Goal: Information Seeking & Learning: Learn about a topic

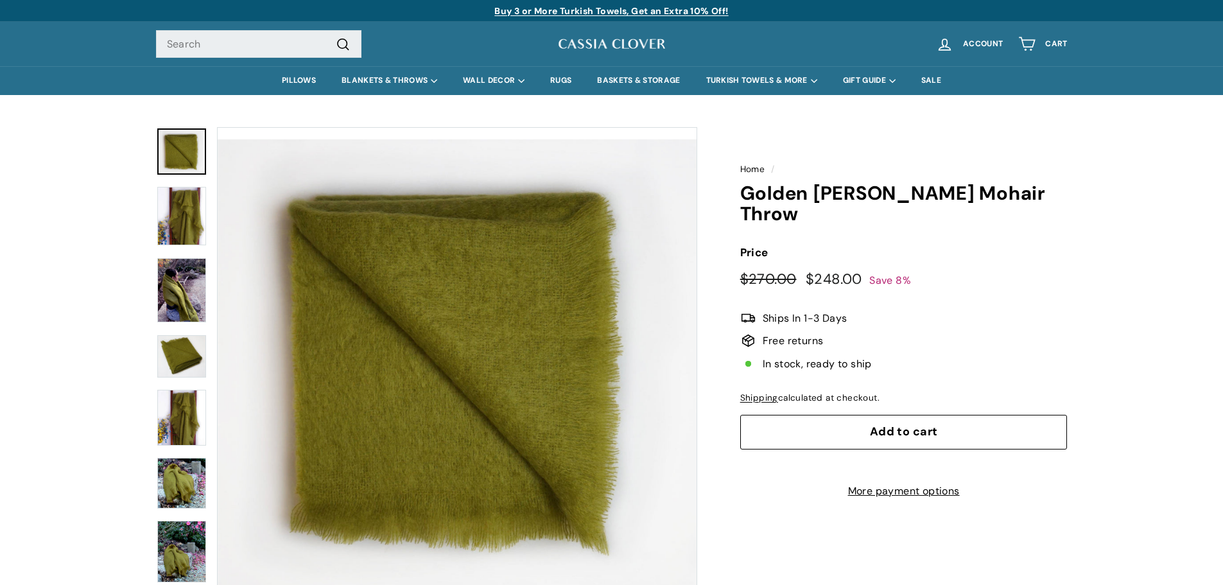
click at [195, 287] on img at bounding box center [181, 290] width 49 height 65
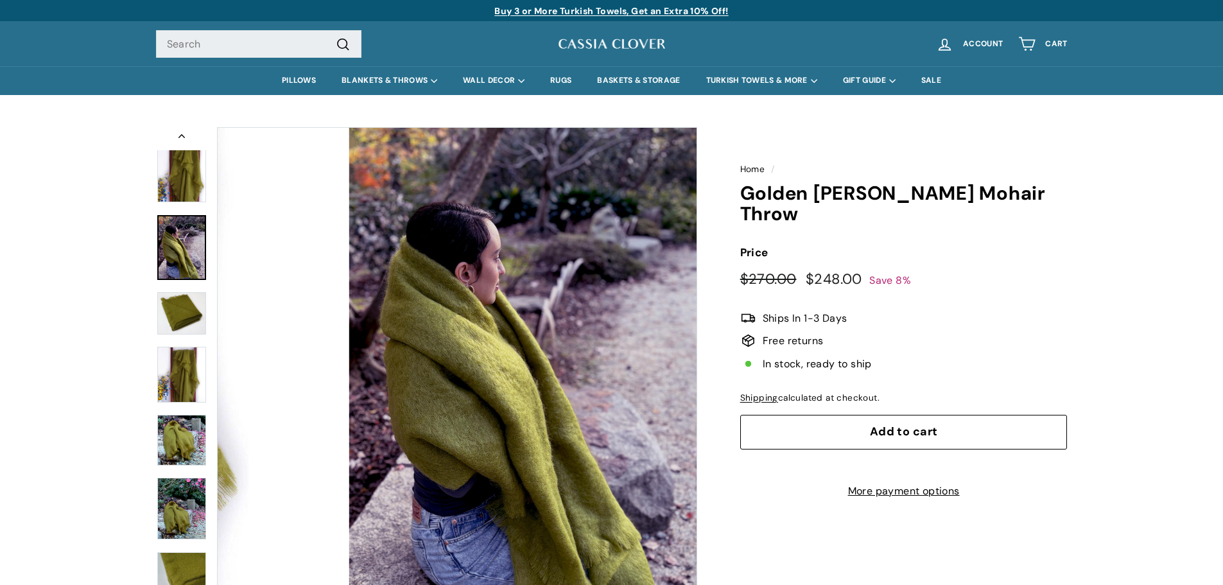
scroll to position [44, 0]
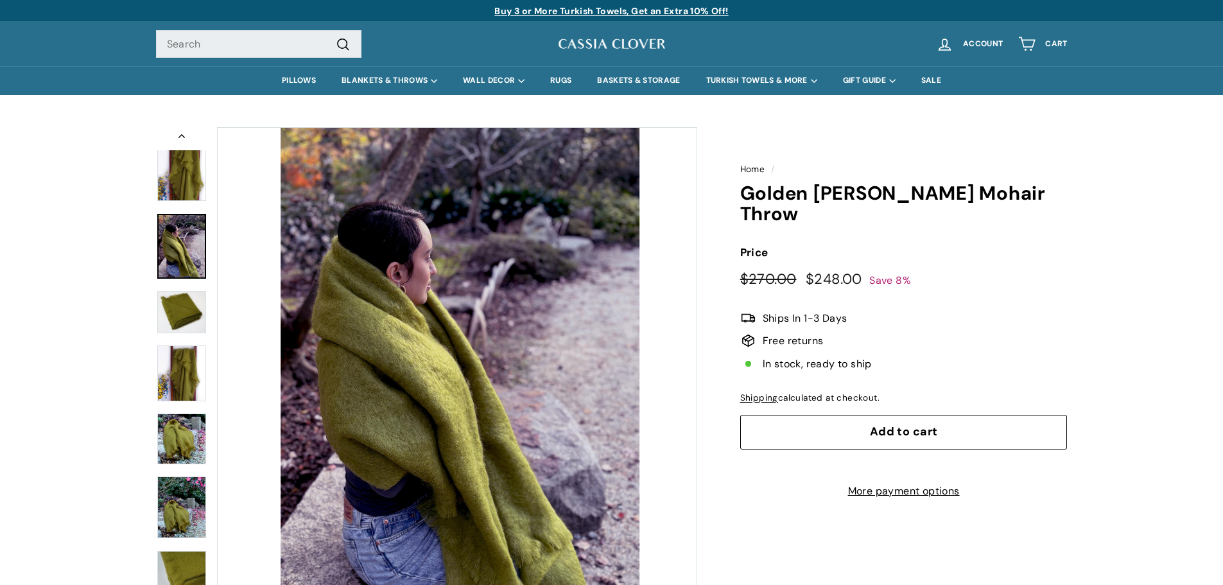
click at [186, 218] on link at bounding box center [181, 246] width 49 height 65
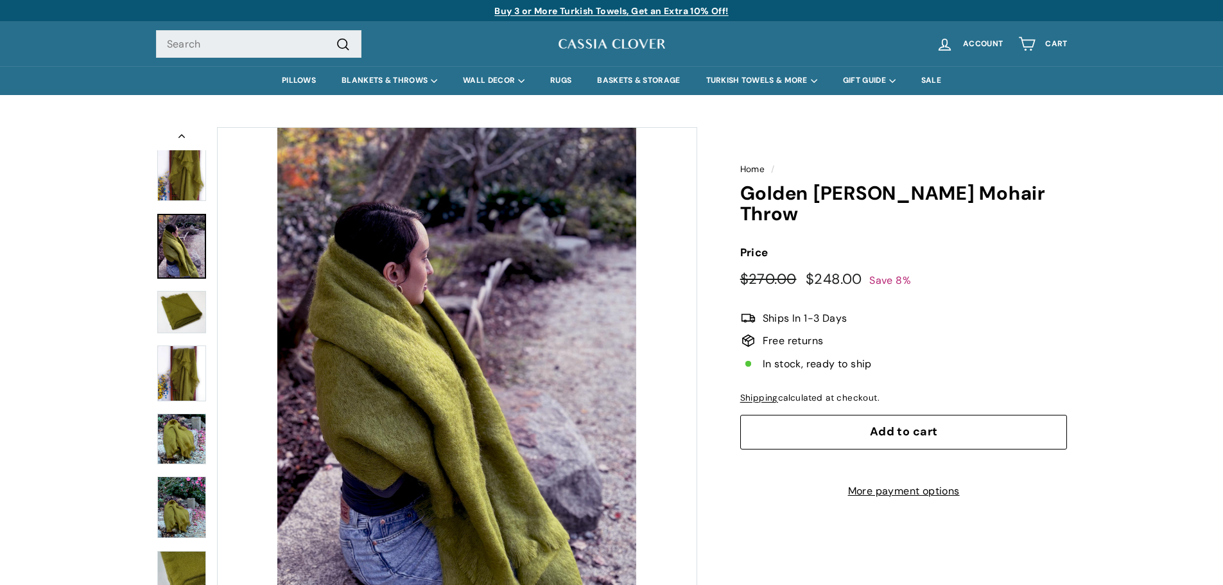
click at [182, 326] on img at bounding box center [181, 312] width 49 height 42
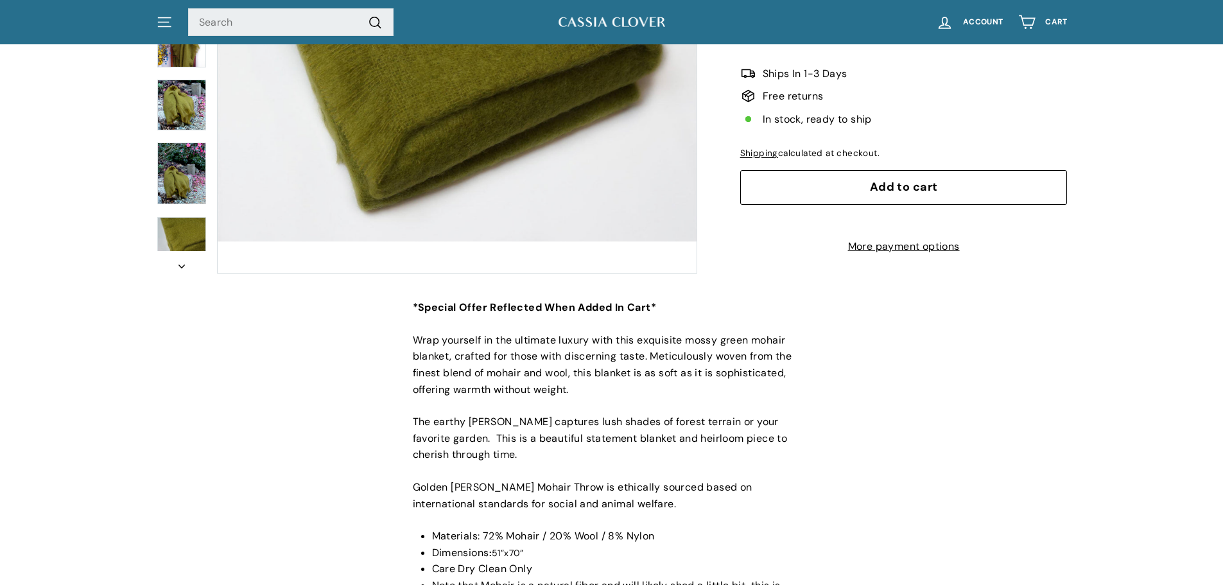
scroll to position [0, 0]
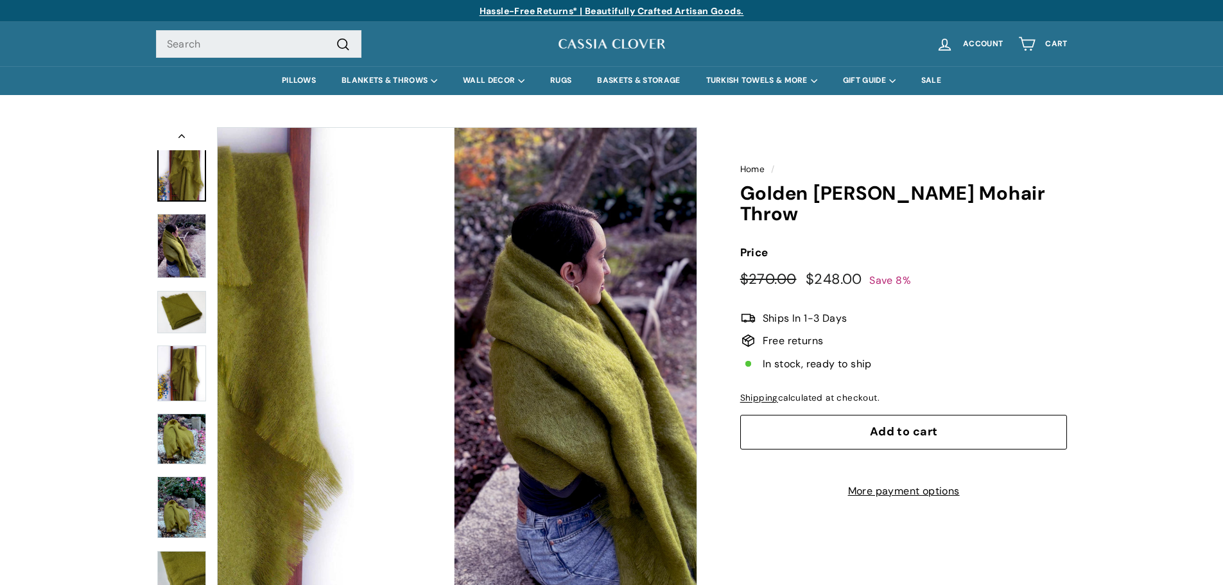
click at [193, 193] on img at bounding box center [181, 172] width 49 height 58
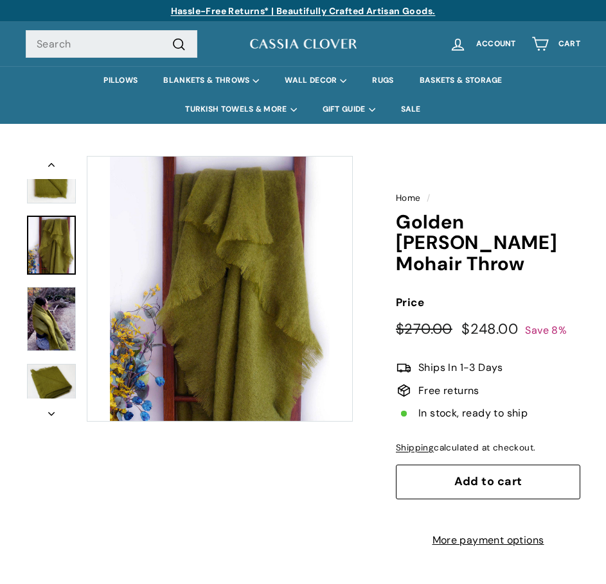
click at [57, 273] on link at bounding box center [51, 245] width 49 height 58
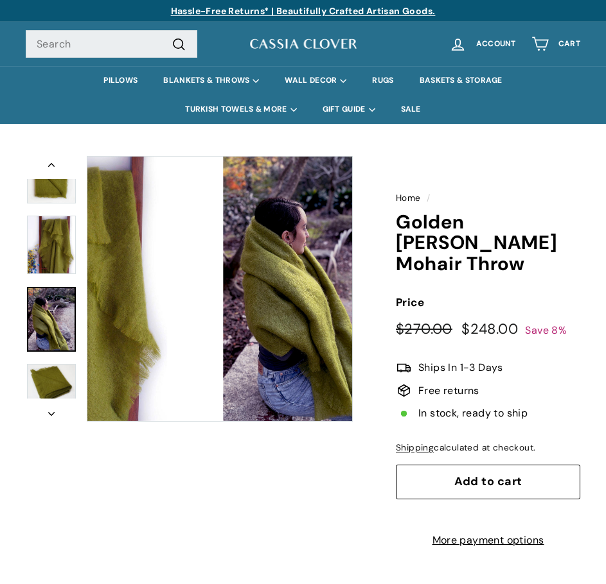
click at [57, 313] on div at bounding box center [51, 289] width 51 height 266
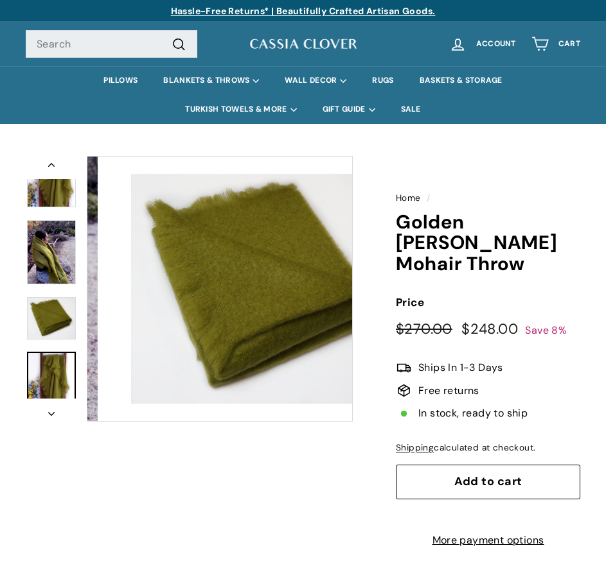
click at [68, 362] on img at bounding box center [51, 380] width 49 height 56
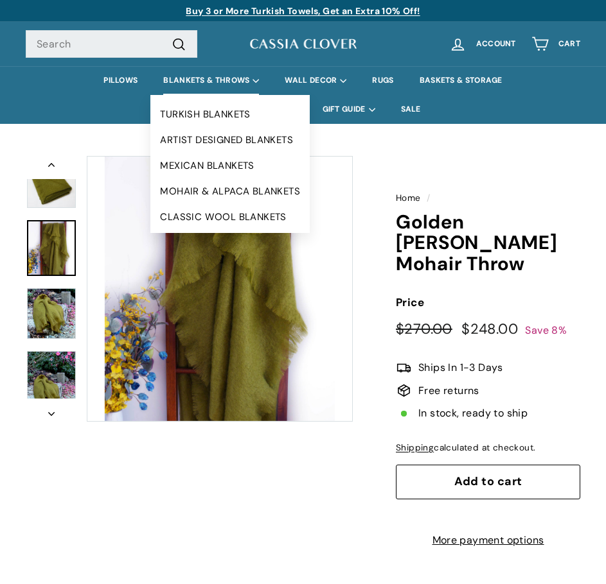
click at [226, 83] on summary "BLANKETS & THROWS" at bounding box center [210, 80] width 121 height 29
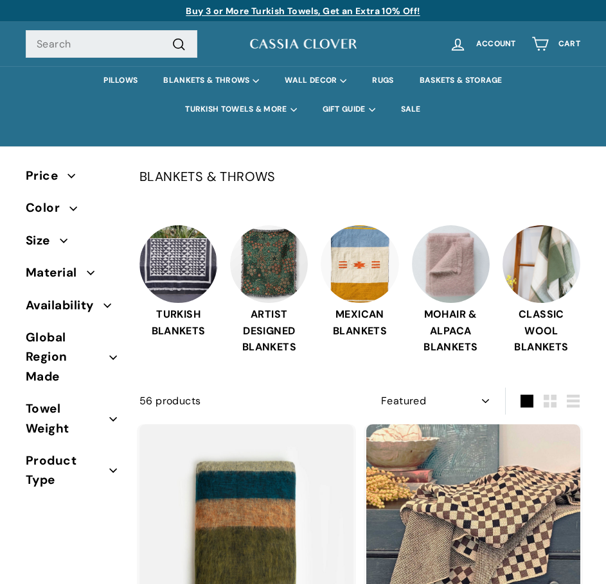
select select "manual"
click at [74, 209] on icon "button" at bounding box center [73, 208] width 7 height 3
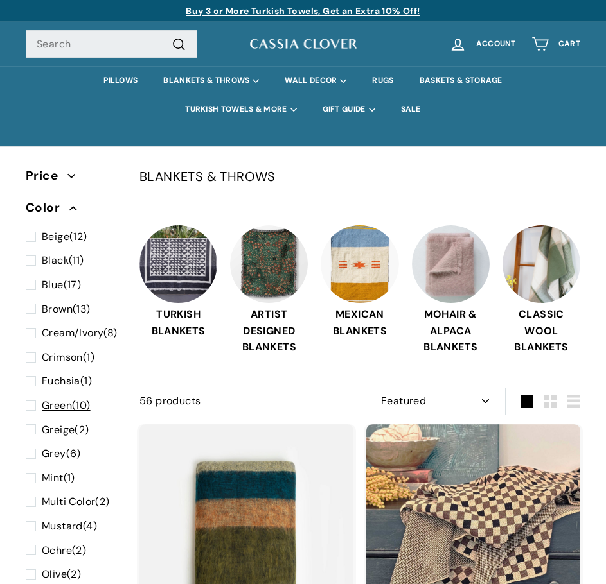
click at [28, 414] on span at bounding box center [34, 406] width 16 height 17
click at [28, 398] on input "Green (10)" at bounding box center [30, 398] width 8 height 0
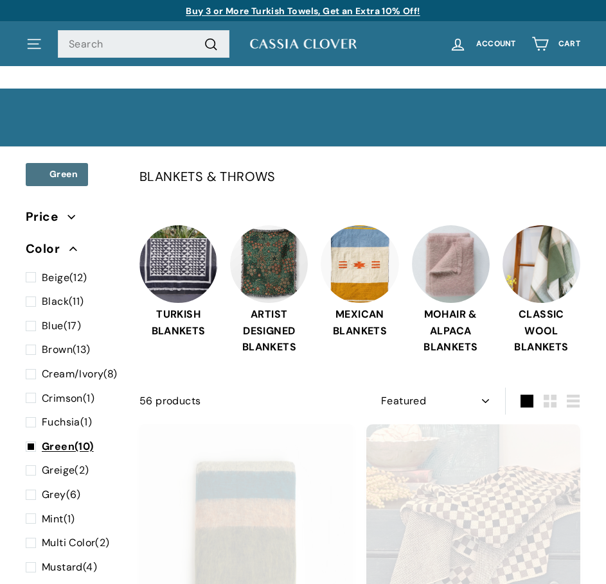
scroll to position [112, 0]
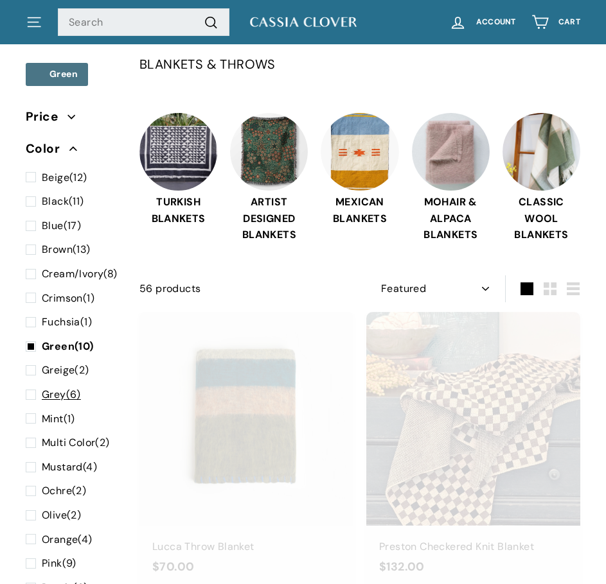
select select "manual"
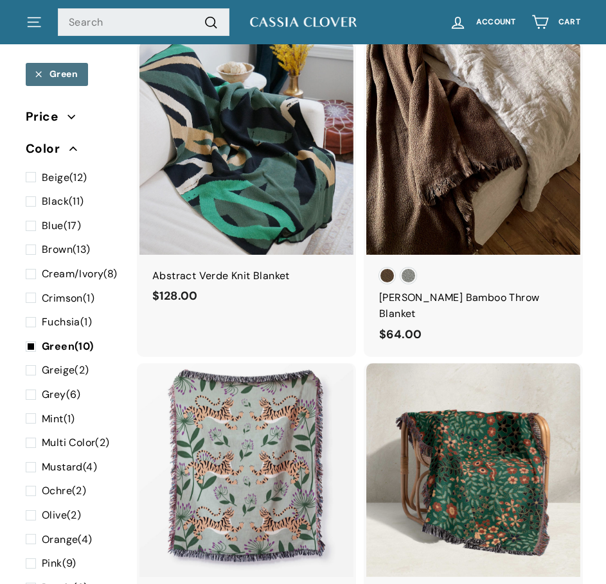
scroll to position [622, 0]
